Goal: Navigation & Orientation: Find specific page/section

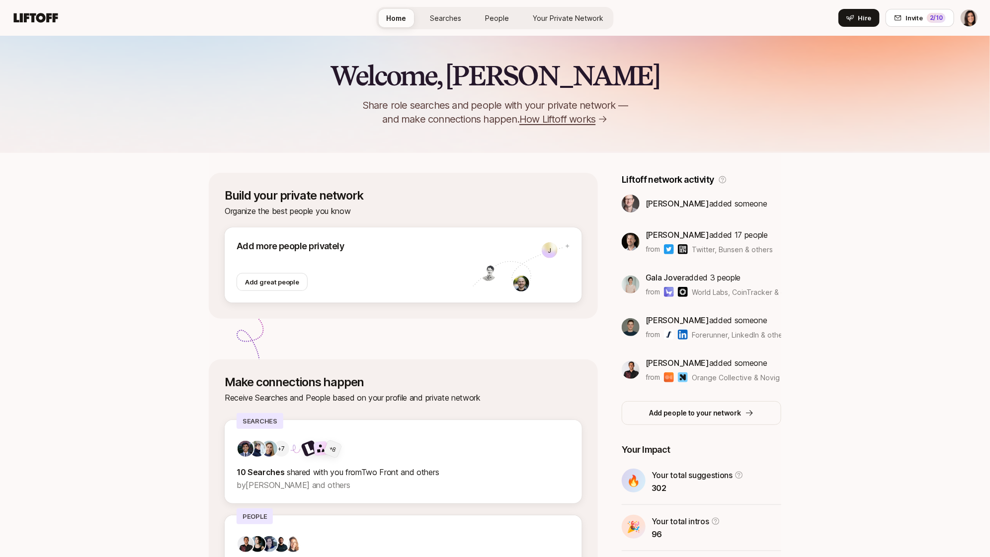
scroll to position [97, 0]
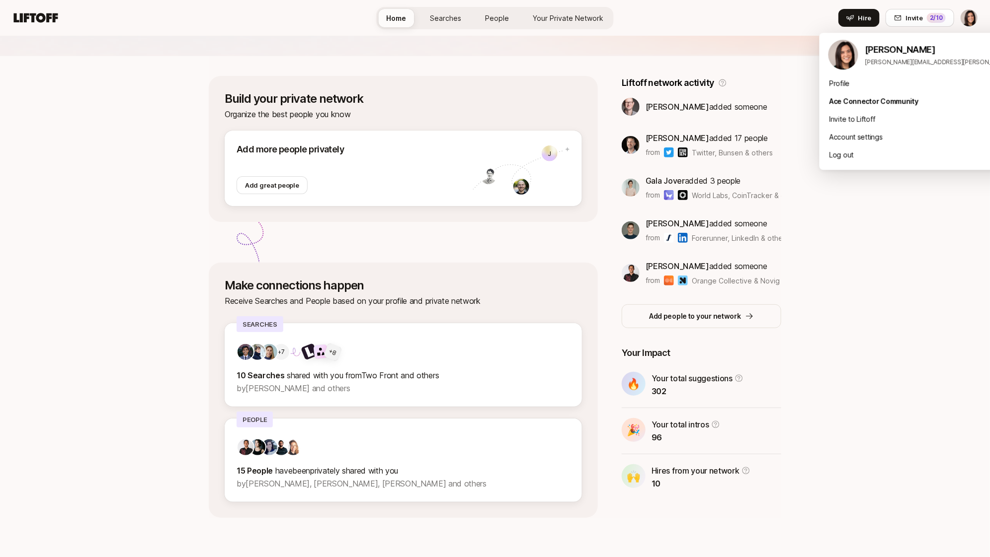
click at [967, 17] on html "Home Searches People Your Private Network Hire Home Searches People Your Privat…" at bounding box center [495, 181] width 990 height 557
click at [860, 157] on div "Log out" at bounding box center [942, 155] width 246 height 18
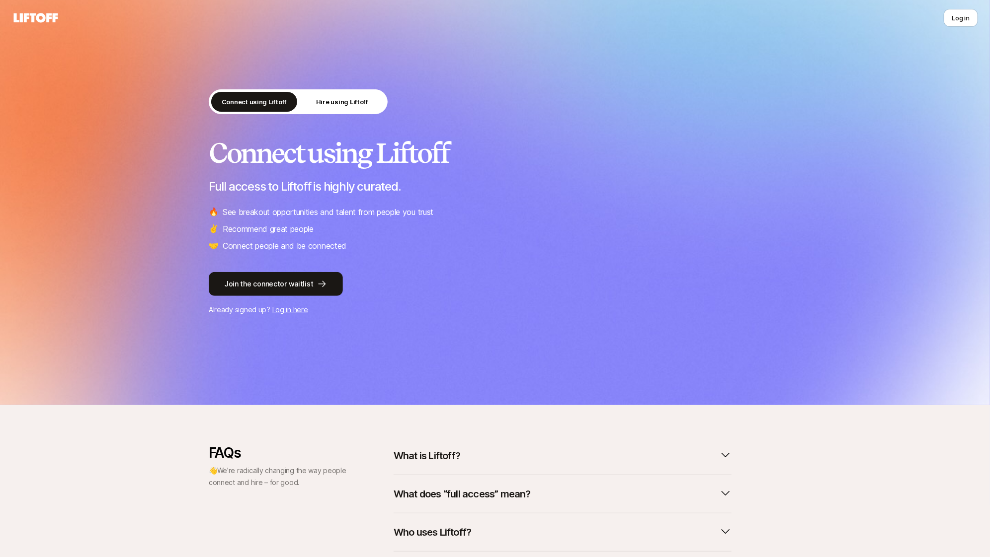
click at [951, 28] on nav "Log in" at bounding box center [495, 18] width 990 height 36
click at [951, 20] on button "Log in" at bounding box center [960, 18] width 34 height 18
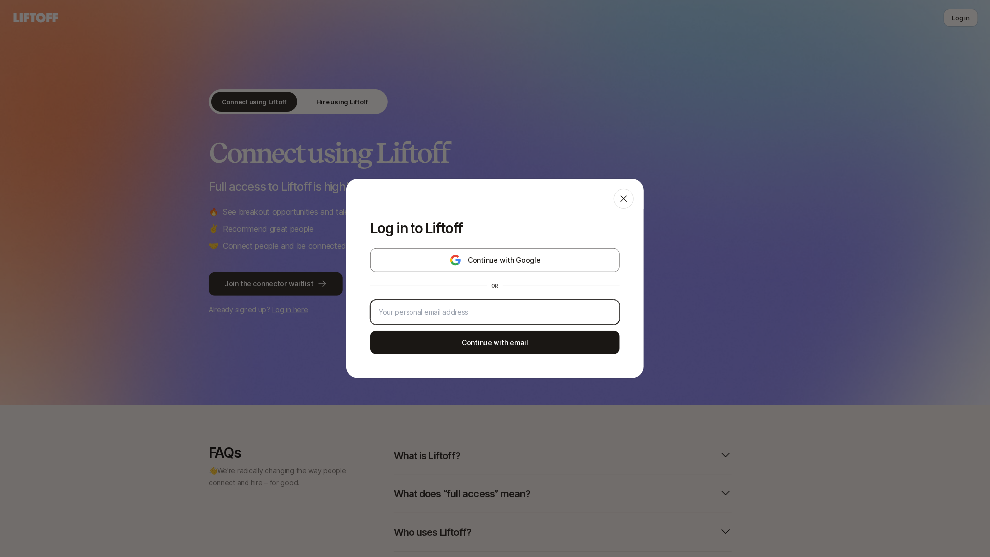
click at [481, 317] on input "email" at bounding box center [495, 313] width 232 height 12
type input "eleanor+roster@liftoff.xyz"
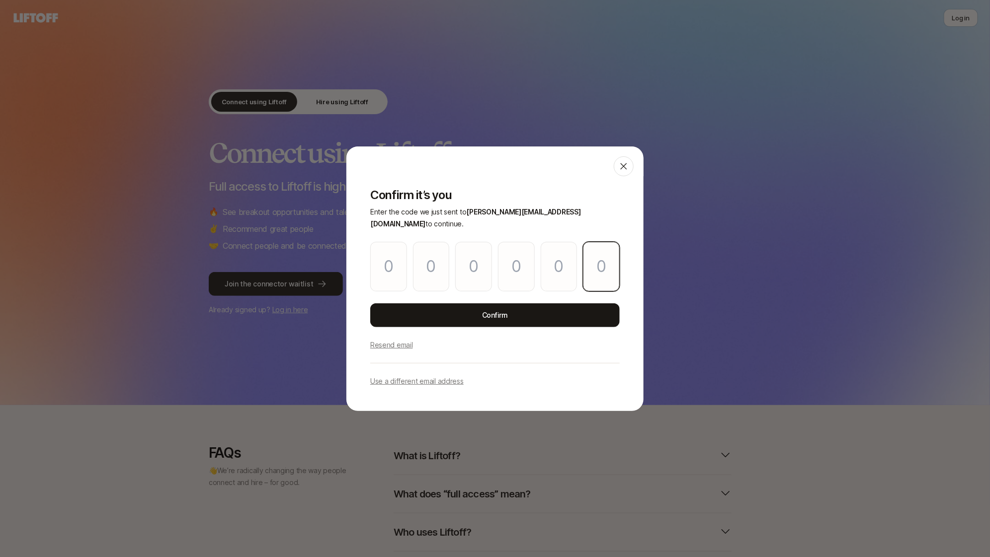
paste input "2"
type input "7"
type input "9"
type input "7"
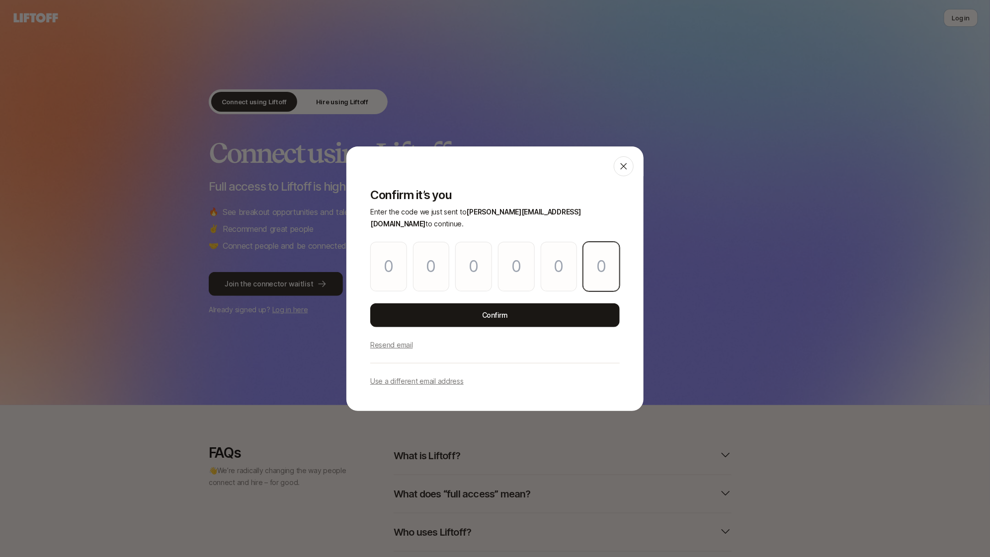
type input "5"
type input "2"
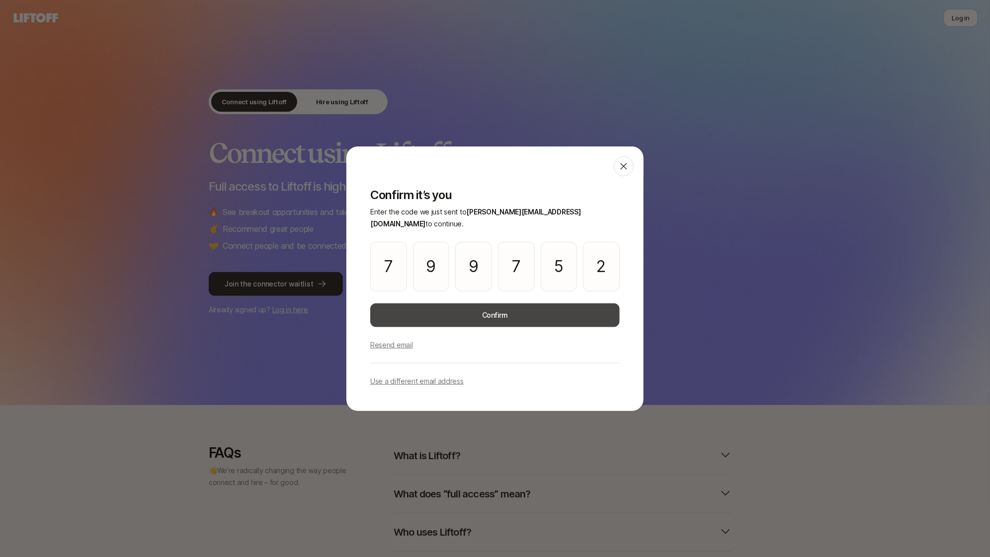
click at [491, 304] on button "Confirm" at bounding box center [494, 316] width 249 height 24
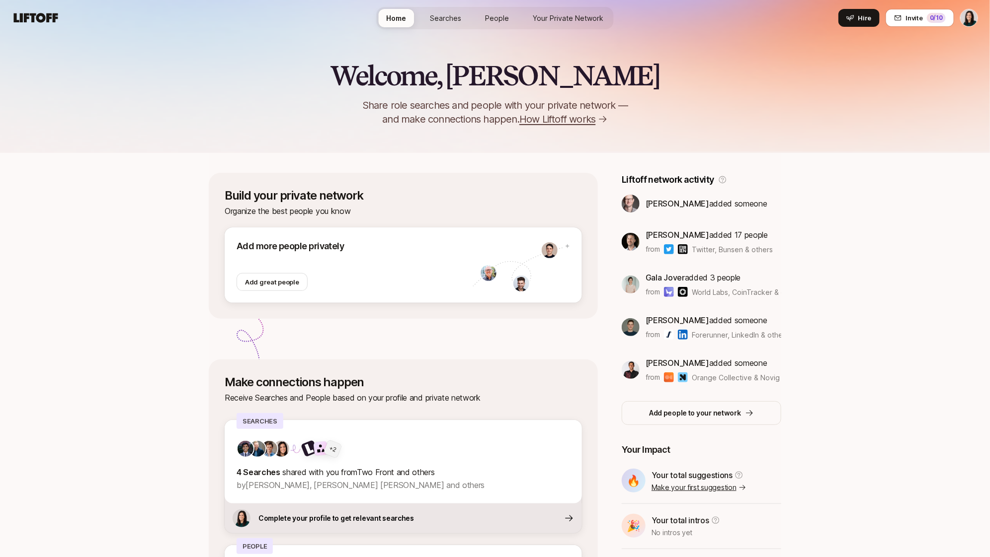
click at [445, 9] on link "Searches" at bounding box center [445, 18] width 47 height 18
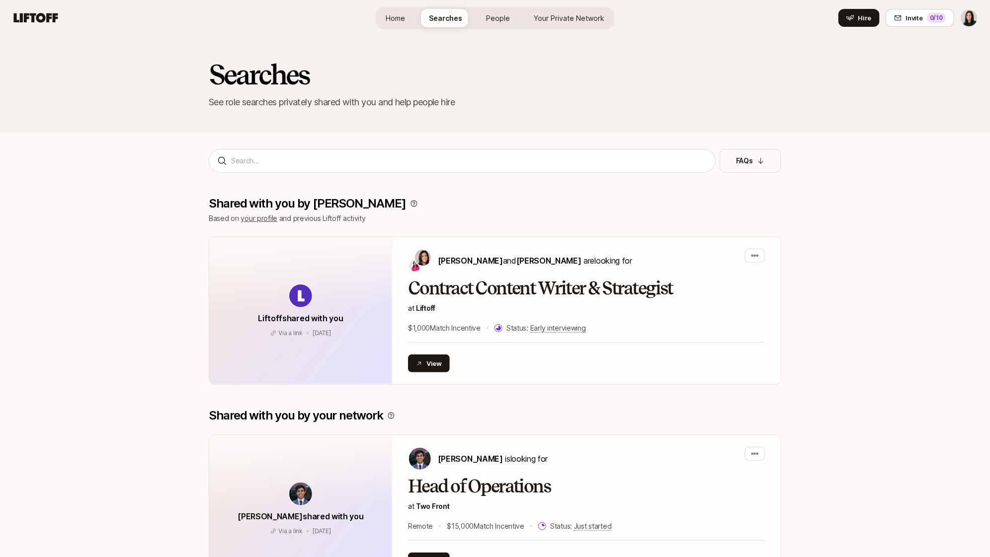
click at [492, 17] on span "People" at bounding box center [498, 18] width 24 height 10
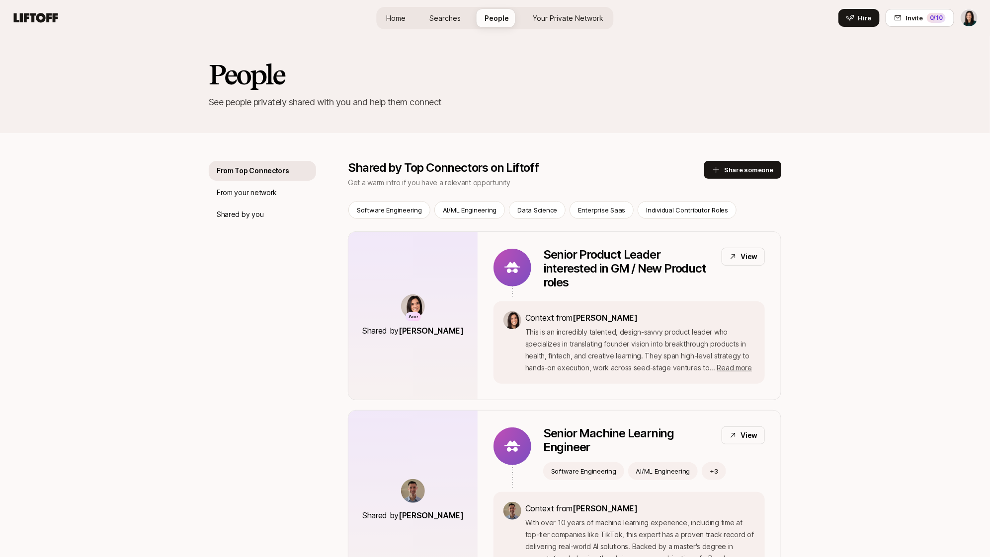
click at [556, 21] on span "Your Private Network" at bounding box center [568, 18] width 71 height 10
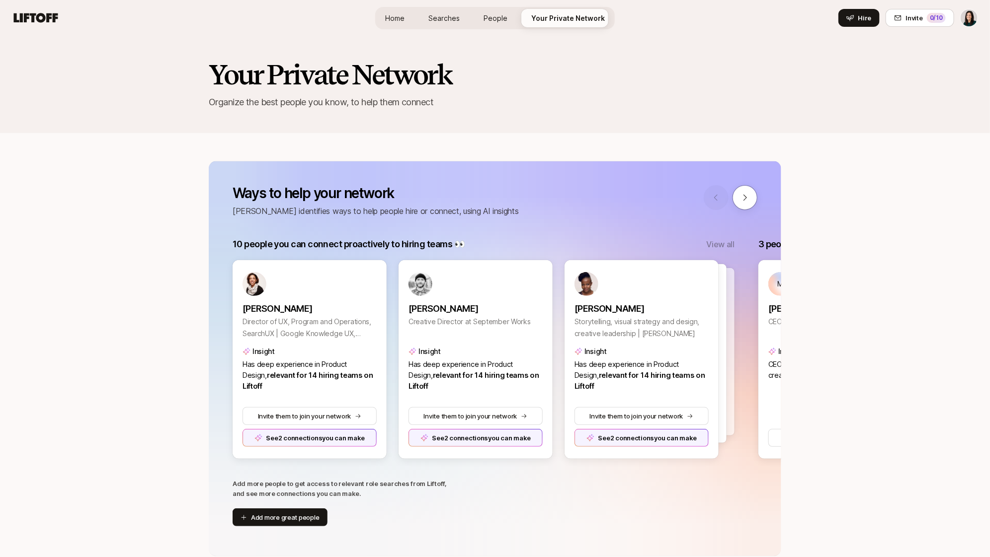
click at [412, 18] on link "Home" at bounding box center [394, 18] width 35 height 18
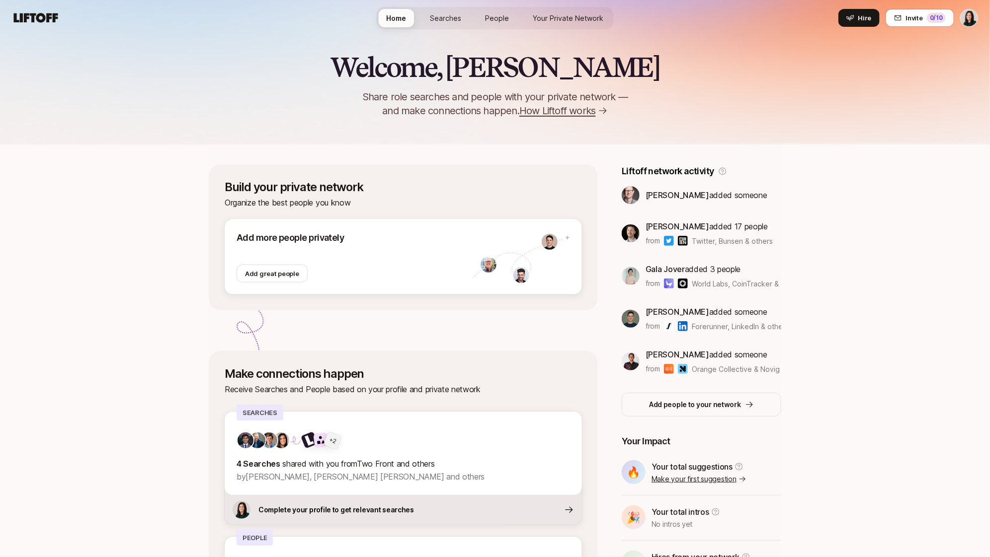
scroll to position [127, 0]
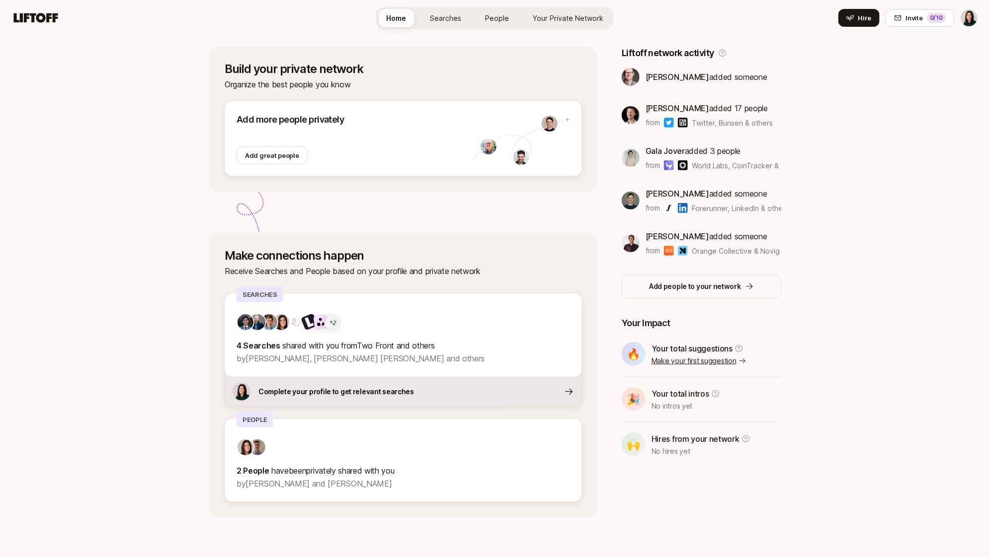
click at [693, 361] on link "Make your first suggestion" at bounding box center [698, 361] width 95 height 12
